Goal: Communication & Community: Answer question/provide support

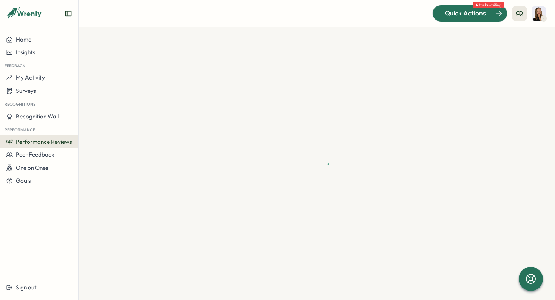
click at [471, 17] on span "Quick Actions" at bounding box center [465, 13] width 41 height 10
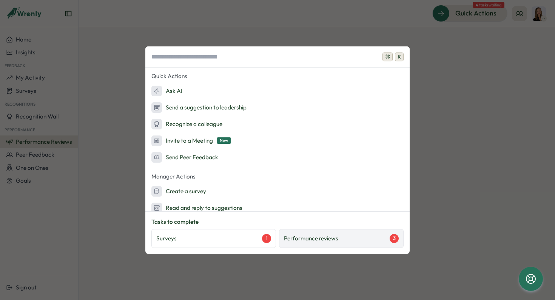
click at [303, 239] on p "Performance reviews" at bounding box center [311, 239] width 54 height 8
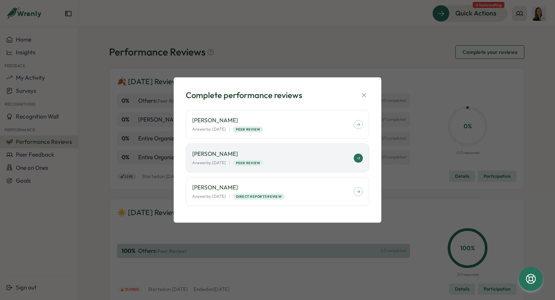
click at [292, 160] on div "Answer by: [DATE] | Peer Review" at bounding box center [273, 163] width 162 height 6
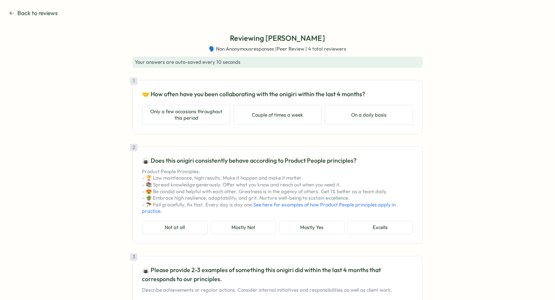
type textarea "*"
